Goal: Check status: Check status

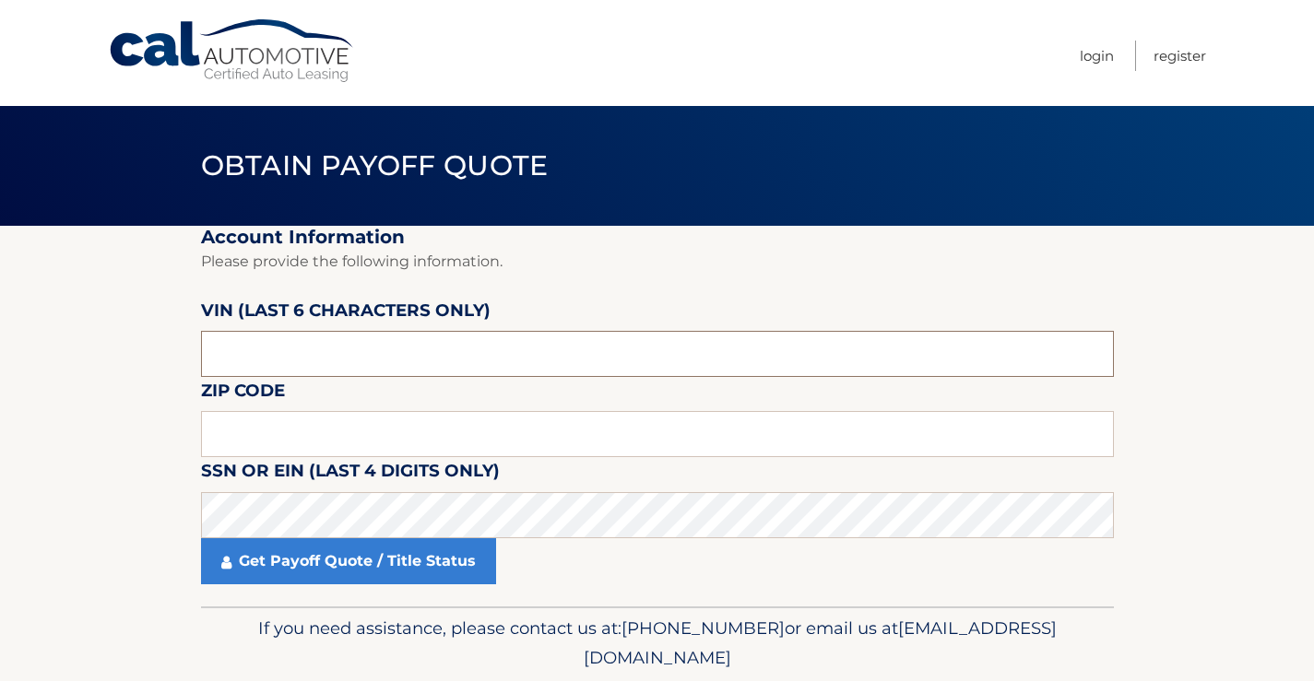
drag, startPoint x: 333, startPoint y: 339, endPoint x: 192, endPoint y: 360, distance: 142.5
click at [192, 360] on section "Account Information Please provide the following information. [PERSON_NAME] (la…" at bounding box center [657, 416] width 1314 height 381
click at [357, 353] on input "text" at bounding box center [657, 354] width 913 height 46
paste input "KM8HEC"
drag, startPoint x: 325, startPoint y: 353, endPoint x: -13, endPoint y: 358, distance: 338.4
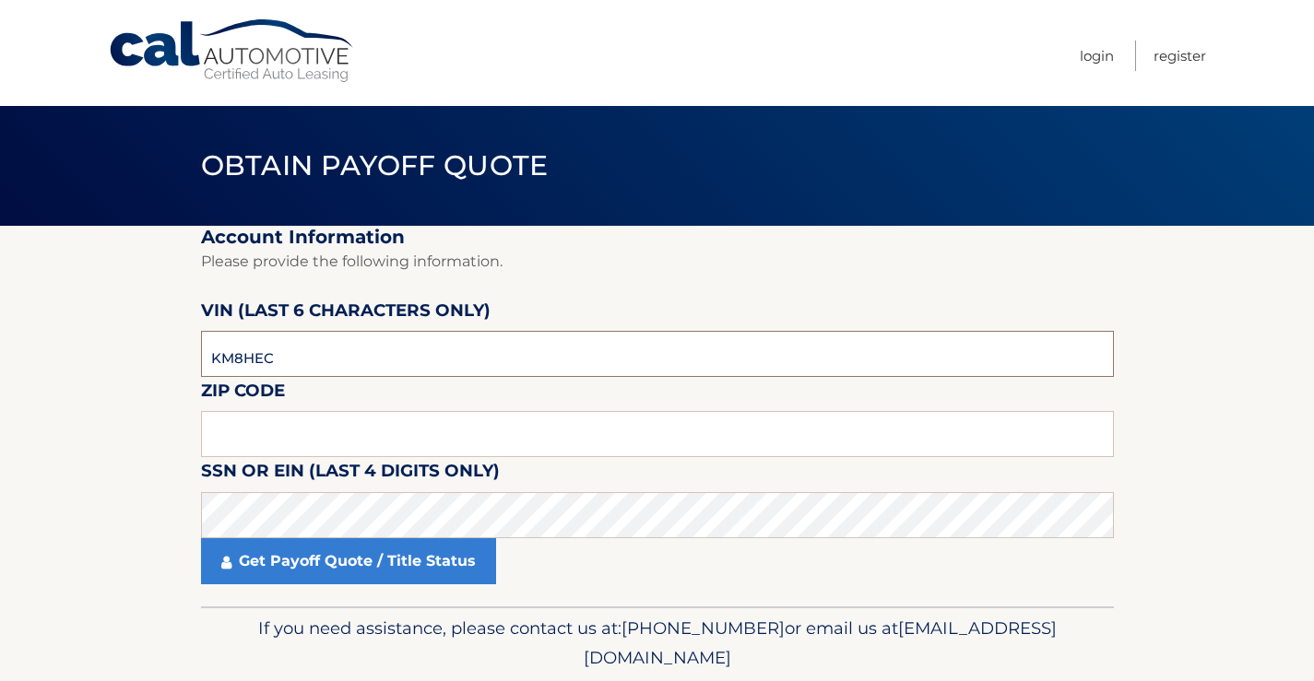
click at [0, 358] on html "Cal Automotive Menu Login Register Obtain Payoff Quote KM8HEC" at bounding box center [657, 340] width 1314 height 681
drag, startPoint x: 227, startPoint y: 361, endPoint x: 164, endPoint y: 362, distance: 62.7
click at [164, 362] on section "Account Information Please provide the following information. [PERSON_NAME] (la…" at bounding box center [657, 416] width 1314 height 381
type input "2*****"
type input "024181"
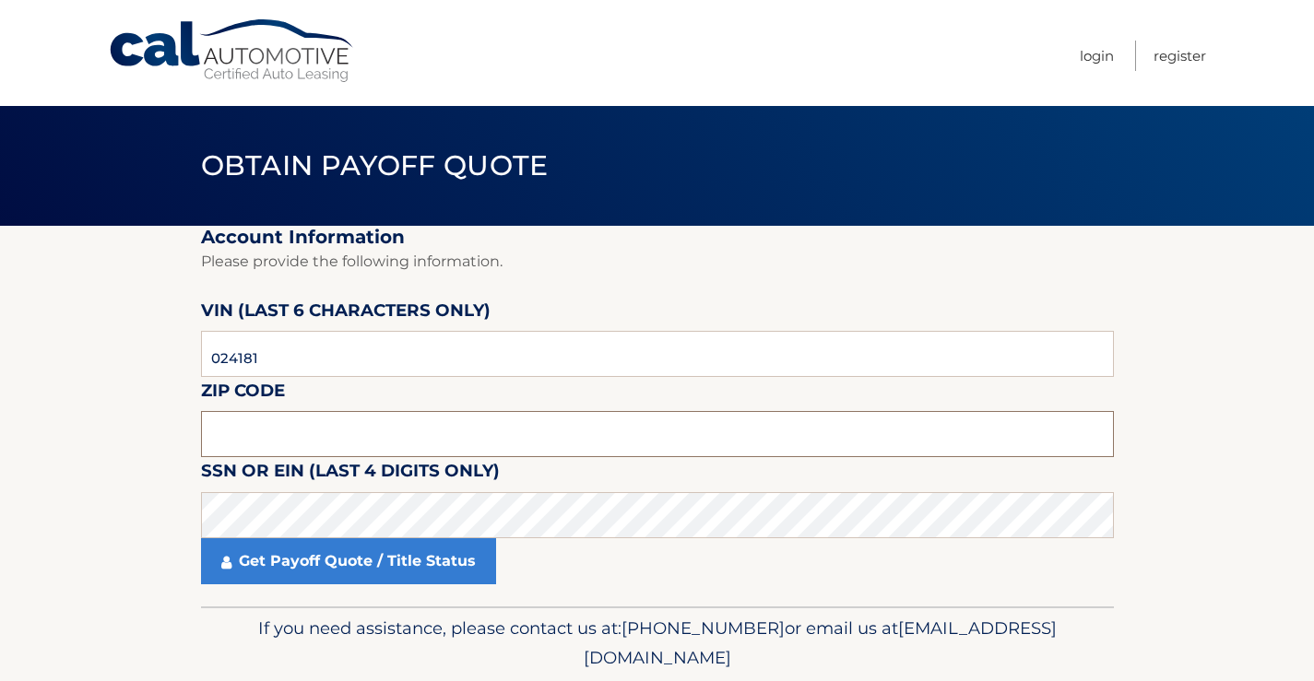
click at [303, 443] on input "text" at bounding box center [657, 434] width 913 height 46
type input "10308"
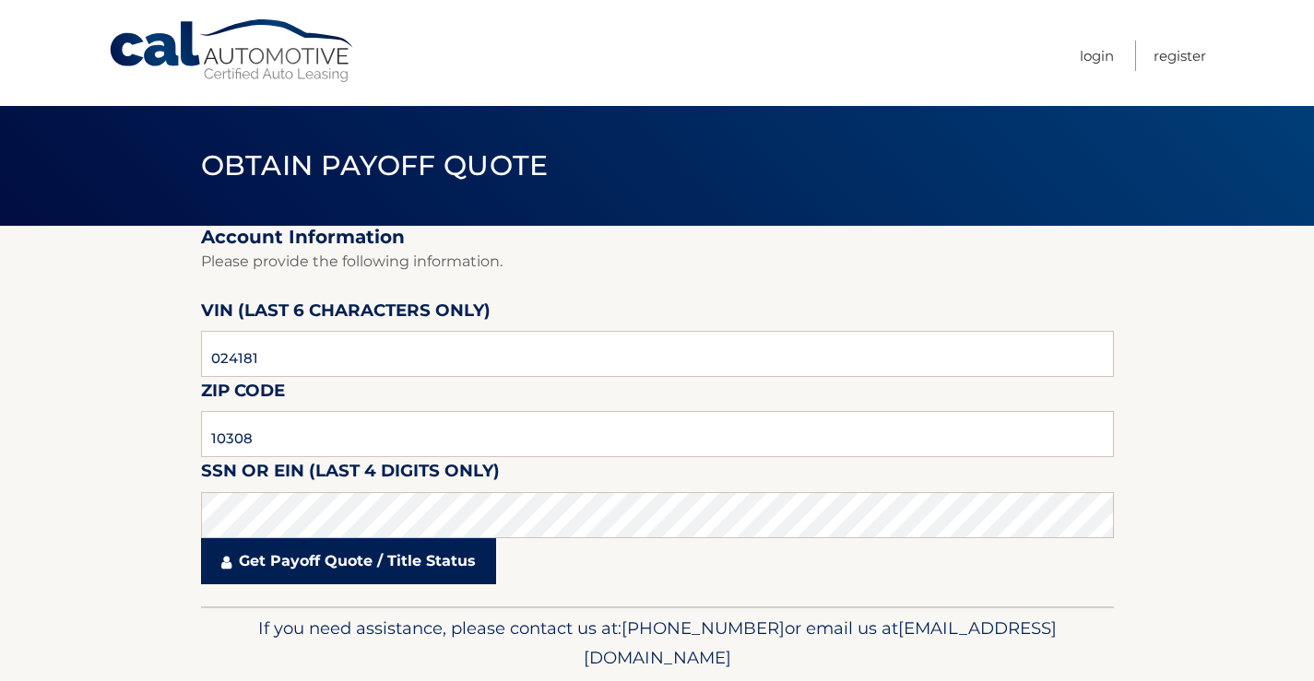
click at [428, 558] on link "Get Payoff Quote / Title Status" at bounding box center [348, 561] width 295 height 46
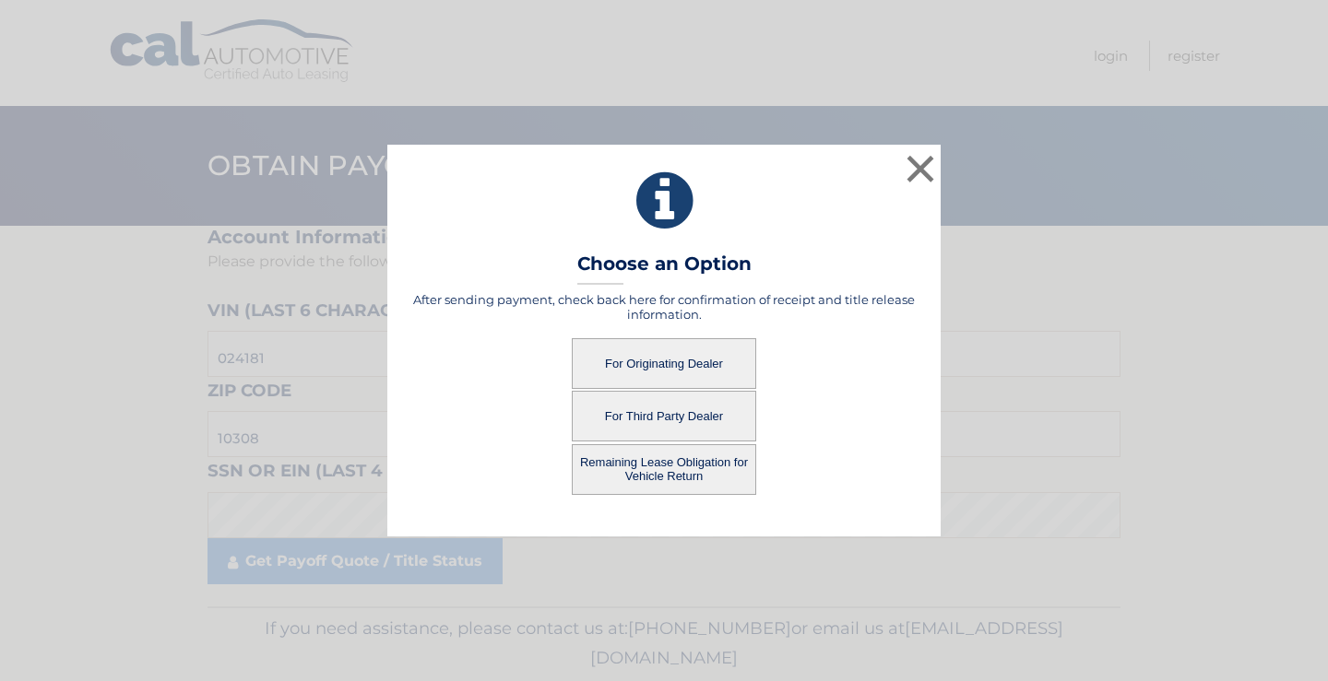
click at [694, 361] on button "For Originating Dealer" at bounding box center [664, 363] width 184 height 51
drag, startPoint x: 682, startPoint y: 362, endPoint x: 633, endPoint y: 350, distance: 51.2
click at [633, 350] on button "For Originating Dealer" at bounding box center [664, 363] width 184 height 51
click at [636, 361] on button "For Originating Dealer" at bounding box center [664, 363] width 184 height 51
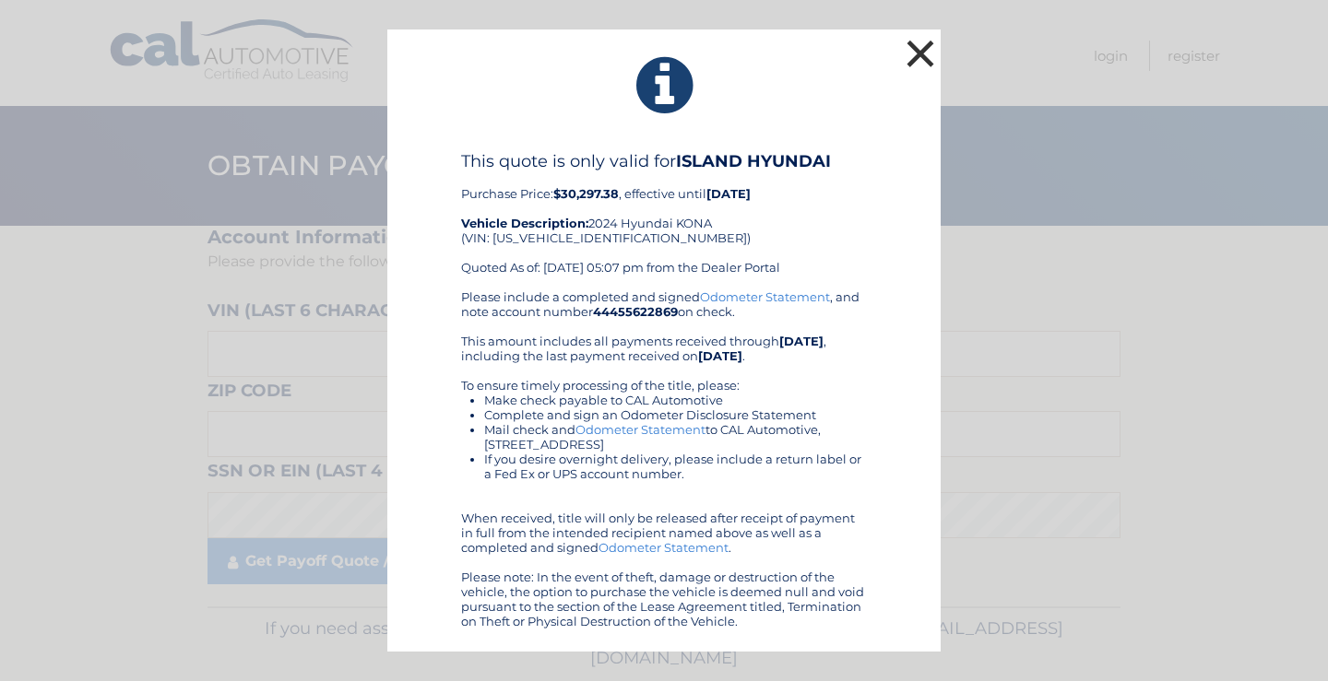
click at [921, 55] on button "×" at bounding box center [920, 53] width 37 height 37
